Goal: Task Accomplishment & Management: Use online tool/utility

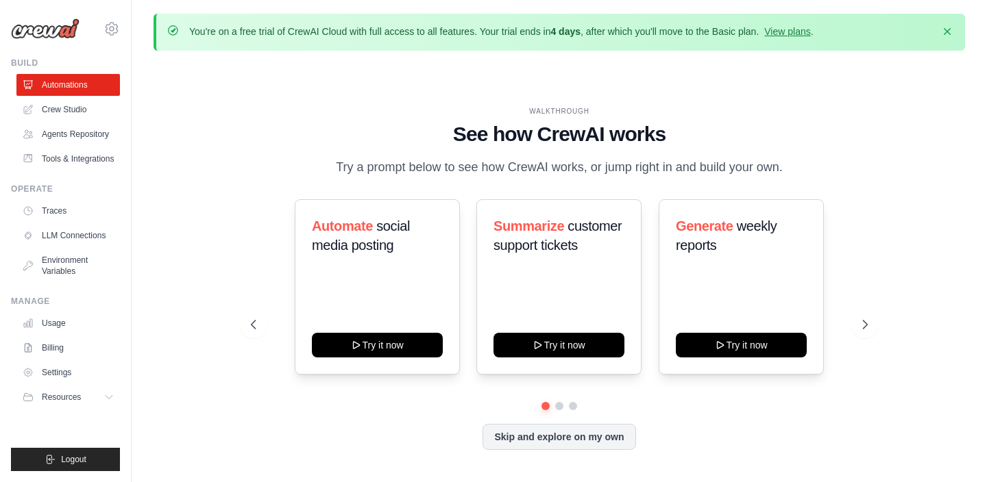
click at [451, 191] on div "WALKTHROUGH See how [PERSON_NAME] works Try a prompt below to see how [PERSON_N…" at bounding box center [558, 289] width 649 height 366
click at [468, 193] on div "WALKTHROUGH See how [PERSON_NAME] works Try a prompt below to see how [PERSON_N…" at bounding box center [558, 289] width 649 height 366
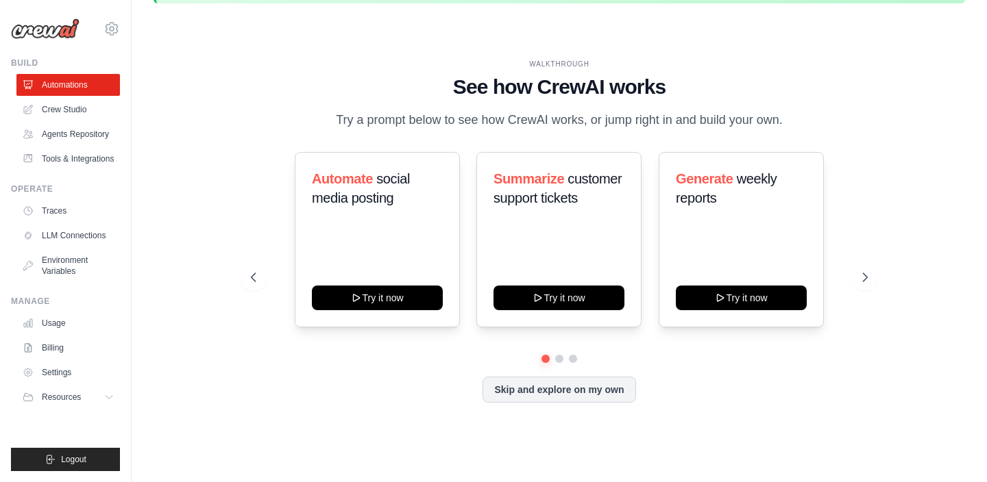
click at [469, 369] on div "Automate social media posting Try it now Summarize customer support tickets Try…" at bounding box center [559, 277] width 616 height 251
click at [559, 358] on button at bounding box center [559, 359] width 11 height 11
click at [574, 357] on button at bounding box center [572, 359] width 11 height 11
click at [544, 358] on button at bounding box center [546, 359] width 10 height 10
click at [466, 334] on div "Automate social media posting Try it now Summarize customer support tickets Try…" at bounding box center [559, 253] width 616 height 203
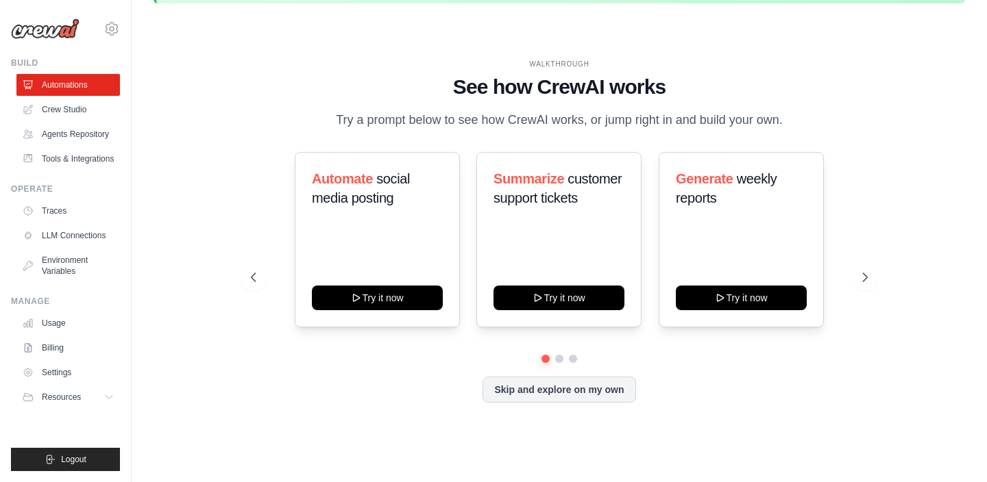
click at [466, 346] on div "Automate social media posting Try it now Summarize customer support tickets Try…" at bounding box center [559, 253] width 616 height 203
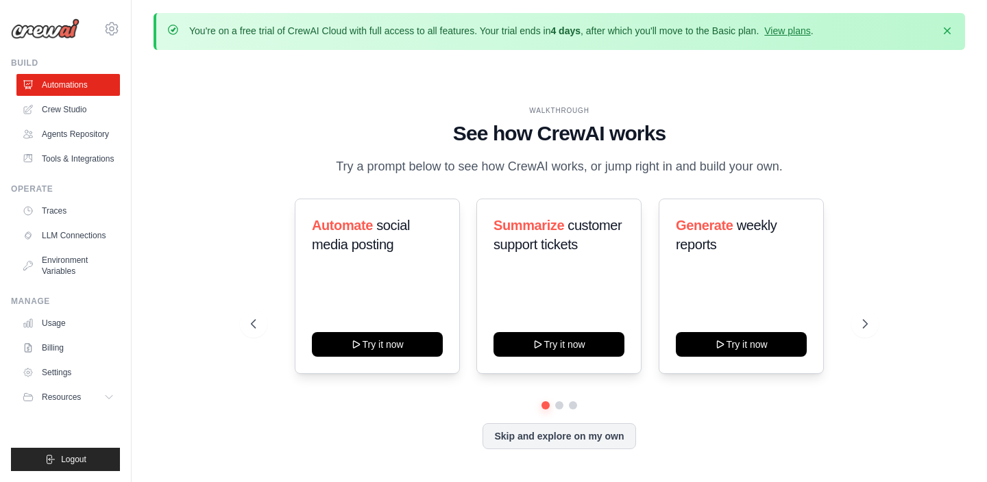
scroll to position [0, 0]
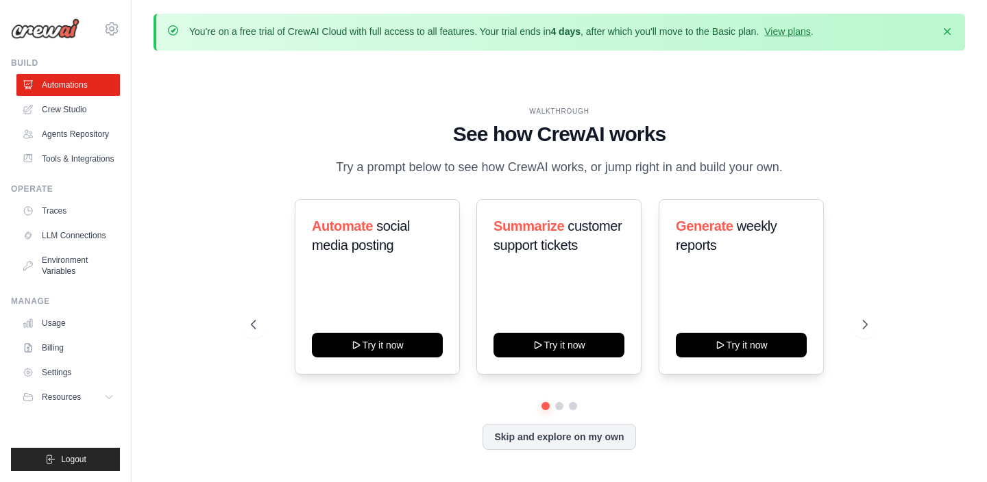
click at [469, 316] on div "Automate social media posting Try it now Summarize customer support tickets Try…" at bounding box center [559, 286] width 616 height 175
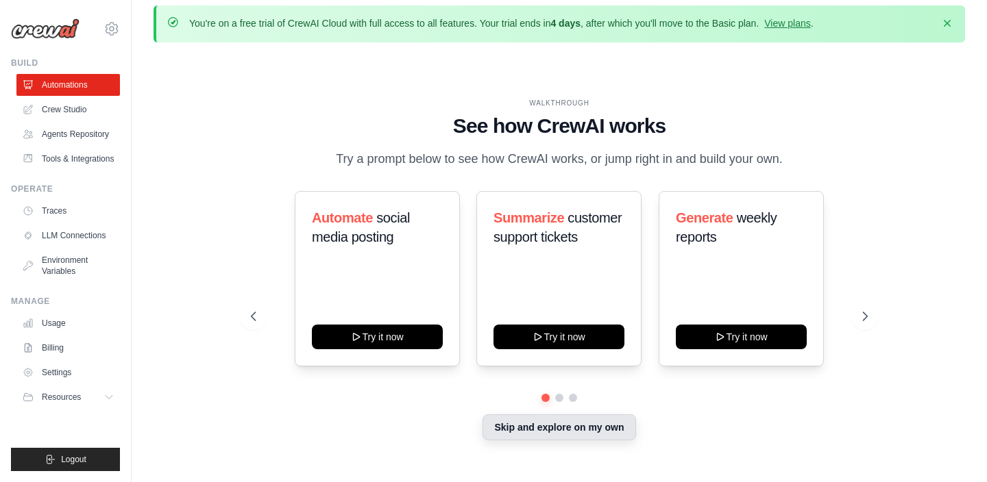
scroll to position [47, 0]
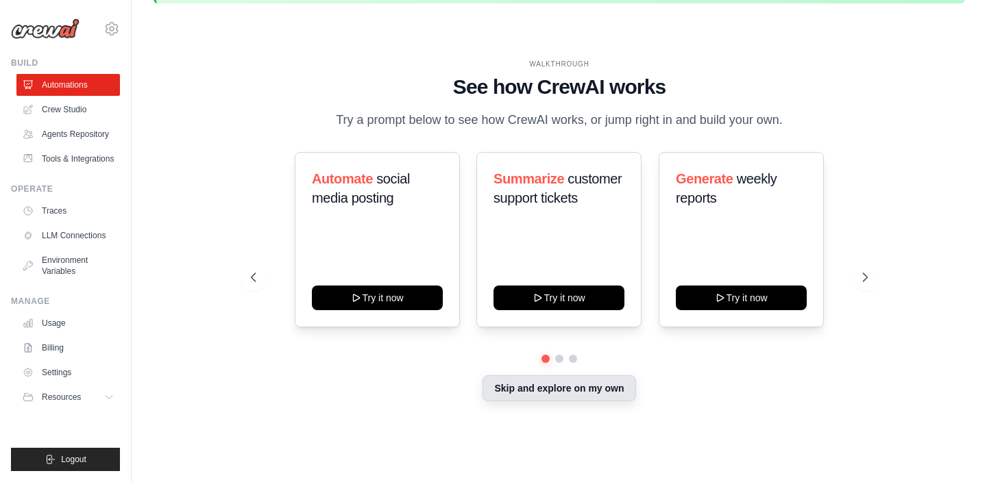
click at [523, 398] on button "Skip and explore on my own" at bounding box center [558, 388] width 153 height 26
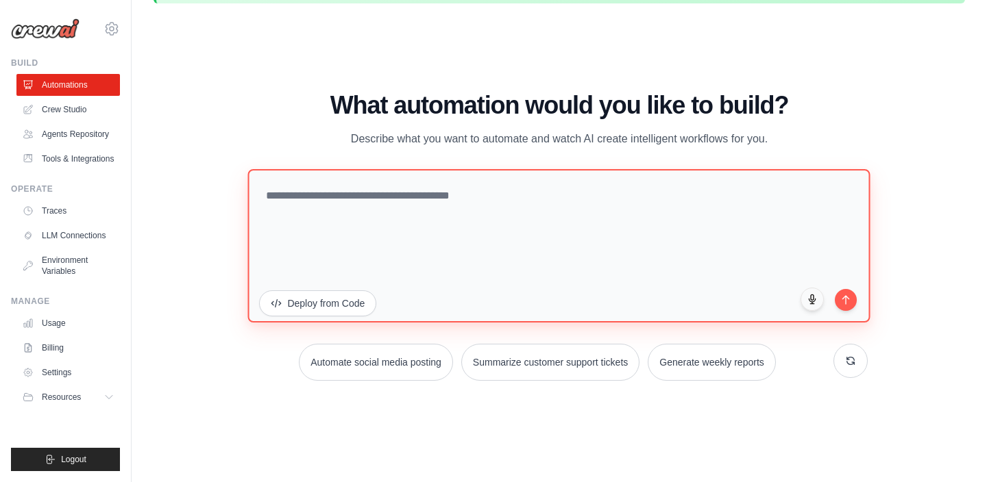
click at [409, 238] on textarea at bounding box center [559, 245] width 622 height 153
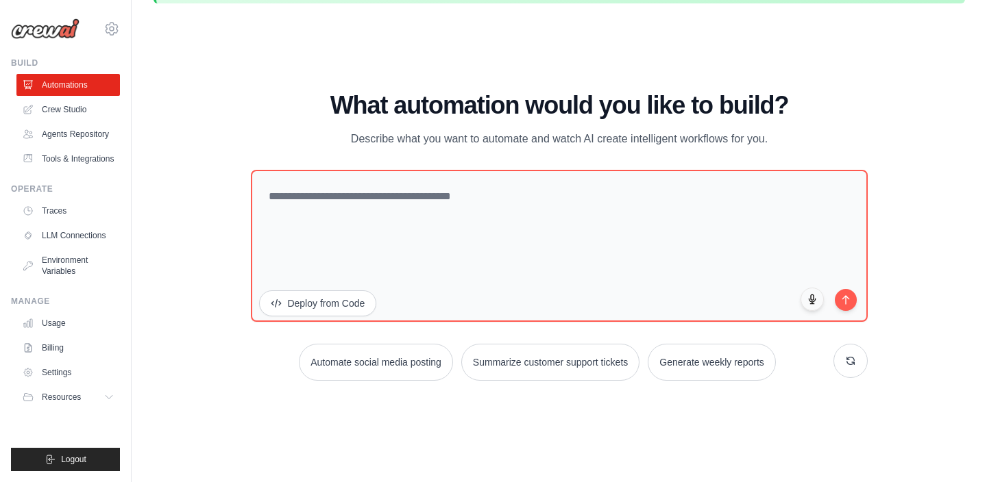
click at [213, 207] on div "WALKTHROUGH See how [PERSON_NAME] works Try a prompt below to see how [PERSON_N…" at bounding box center [558, 241] width 811 height 455
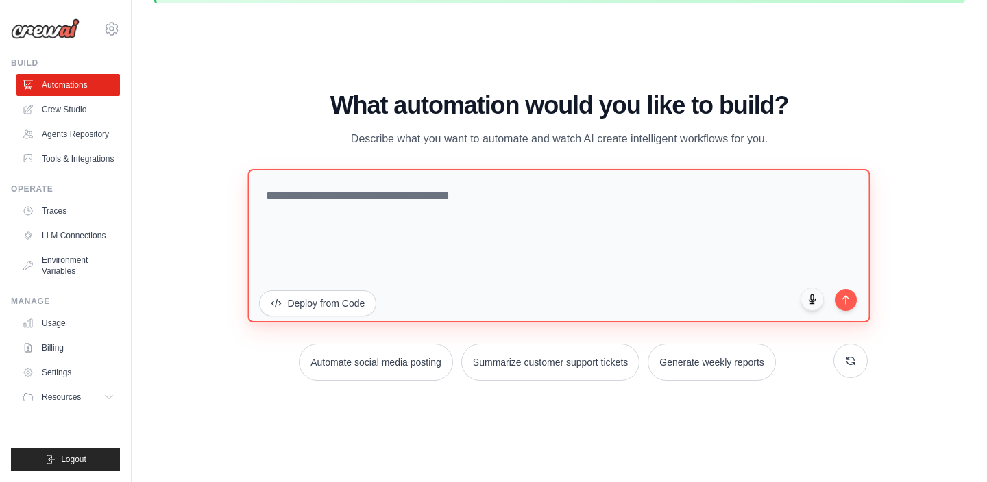
click at [320, 191] on textarea at bounding box center [559, 245] width 622 height 153
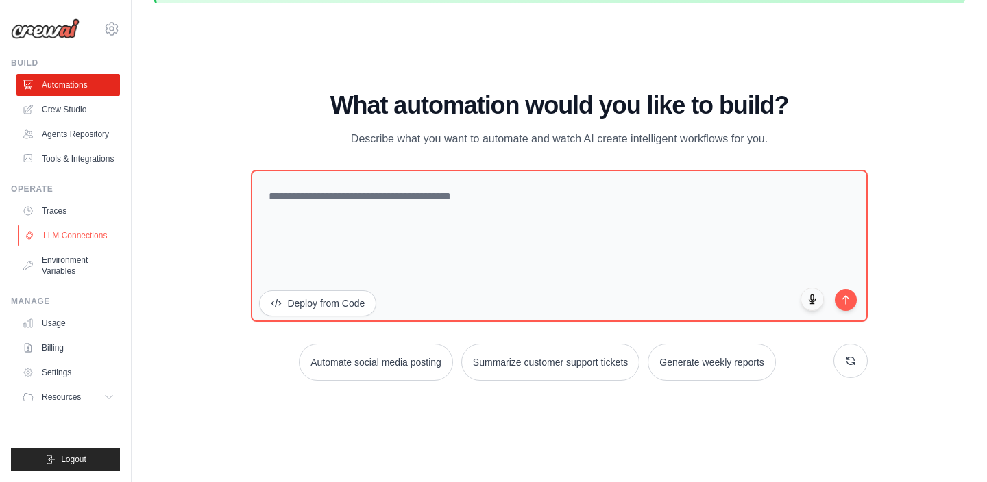
click at [77, 232] on link "LLM Connections" at bounding box center [69, 236] width 103 height 22
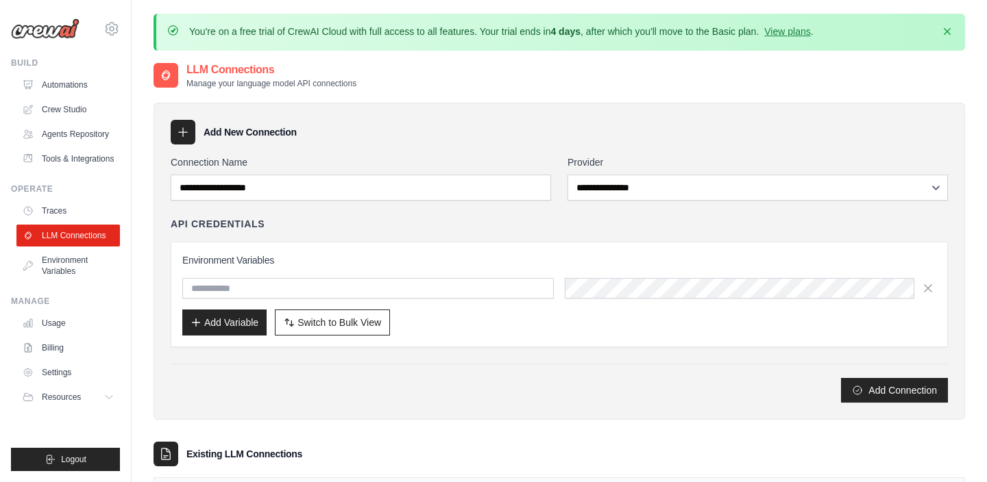
click at [673, 173] on div "**********" at bounding box center [757, 178] width 380 height 45
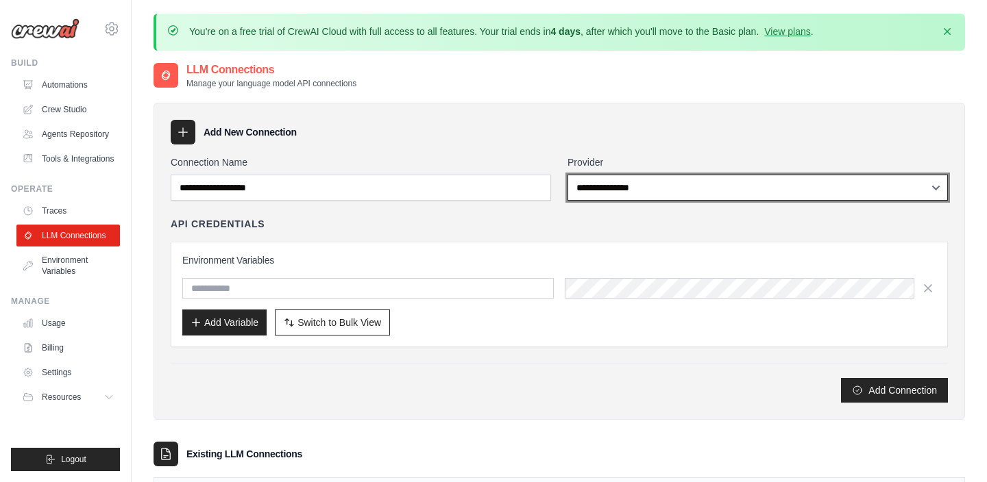
click at [674, 194] on select "**********" at bounding box center [757, 188] width 380 height 26
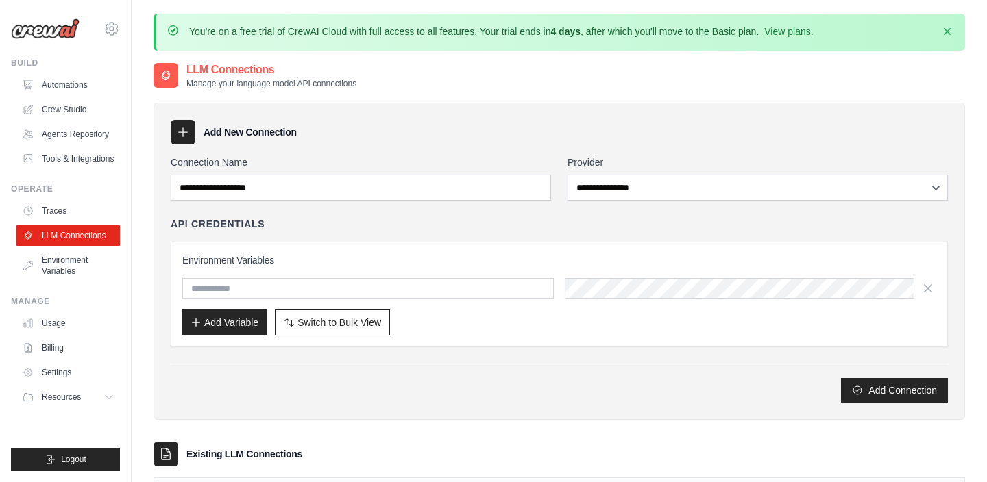
click at [286, 255] on h3 "Environment Variables" at bounding box center [559, 261] width 754 height 14
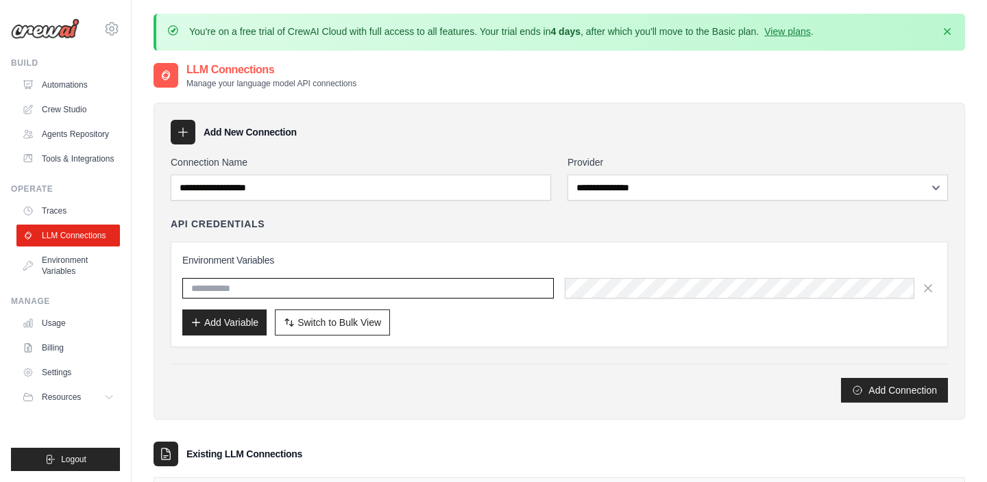
click at [274, 286] on input "text" at bounding box center [367, 288] width 371 height 21
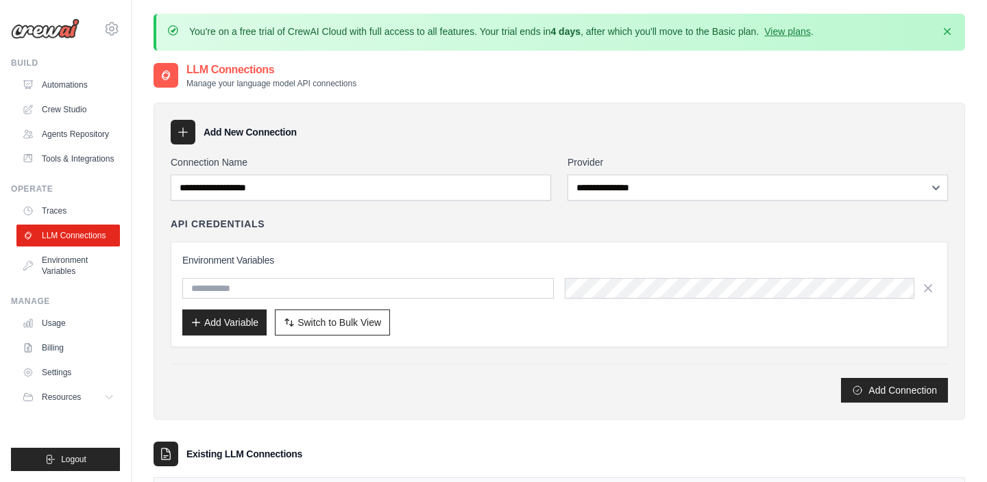
click at [530, 352] on div "**********" at bounding box center [559, 279] width 777 height 247
click at [52, 265] on link "Environment Variables" at bounding box center [69, 265] width 103 height 33
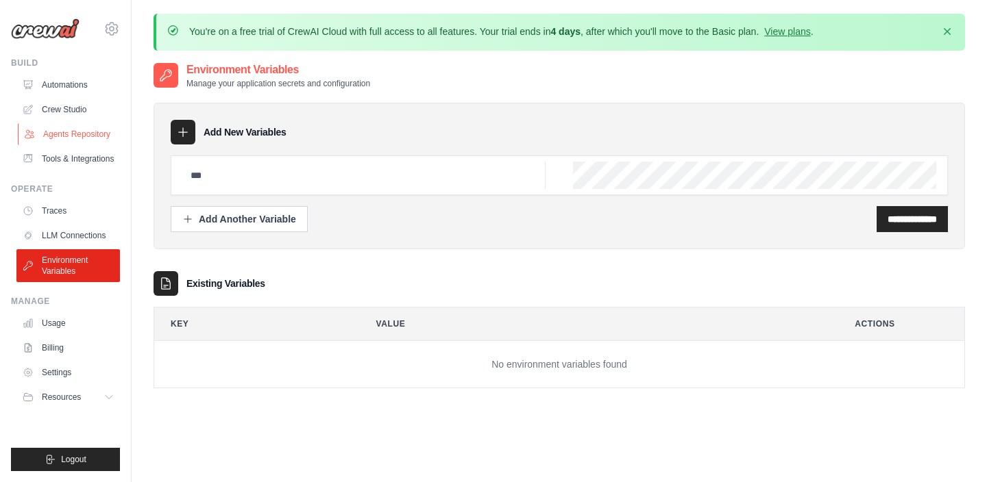
click at [66, 130] on link "Agents Repository" at bounding box center [69, 134] width 103 height 22
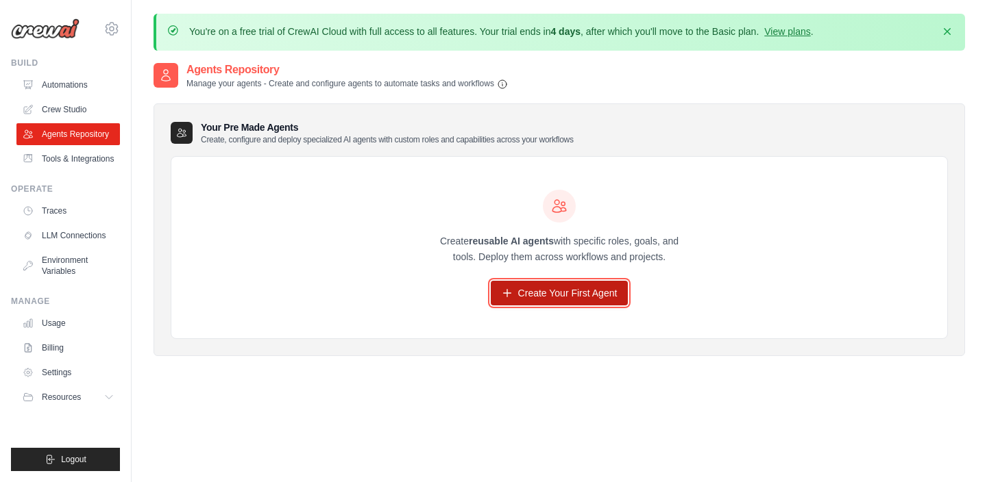
click at [540, 292] on link "Create Your First Agent" at bounding box center [560, 293] width 138 height 25
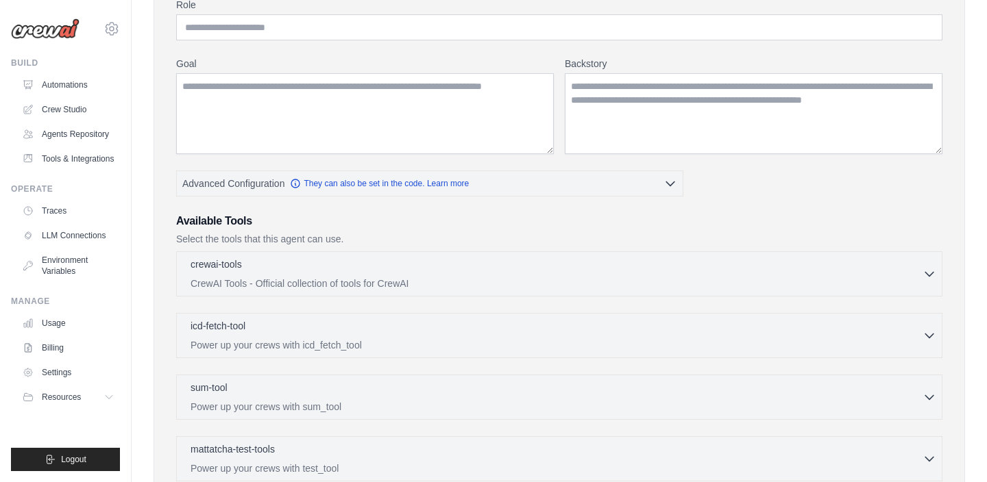
scroll to position [175, 0]
click at [481, 288] on p "CrewAI Tools - Official collection of tools for CrewAI" at bounding box center [556, 285] width 732 height 14
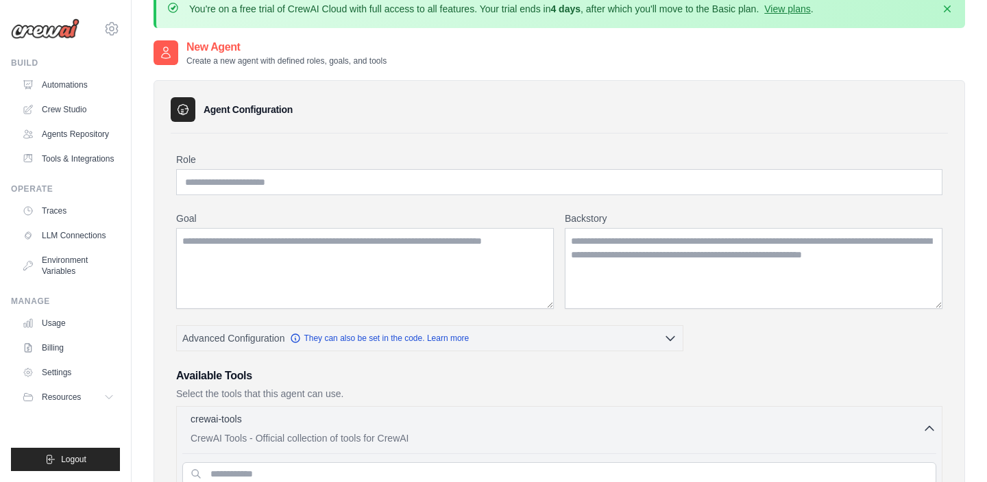
scroll to position [0, 0]
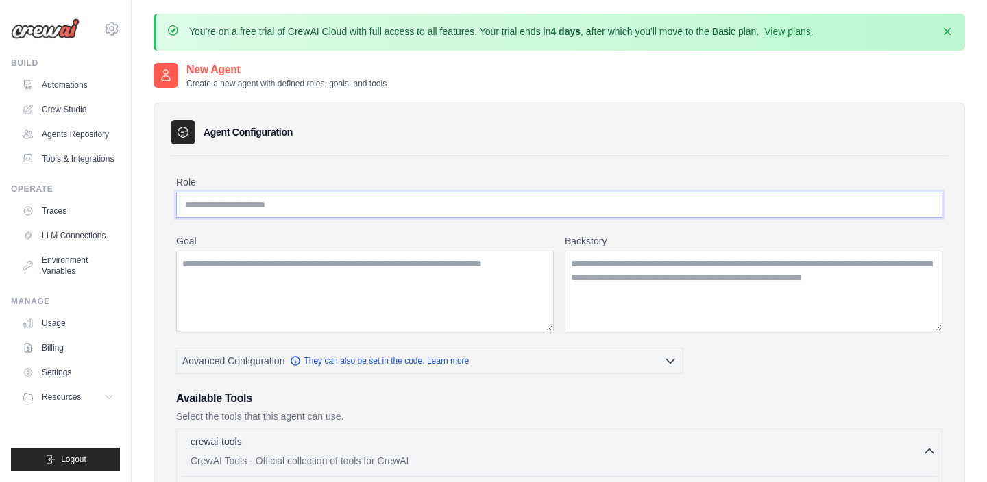
click at [313, 204] on input "Role" at bounding box center [559, 205] width 766 height 26
